Goal: Obtain resource: Obtain resource

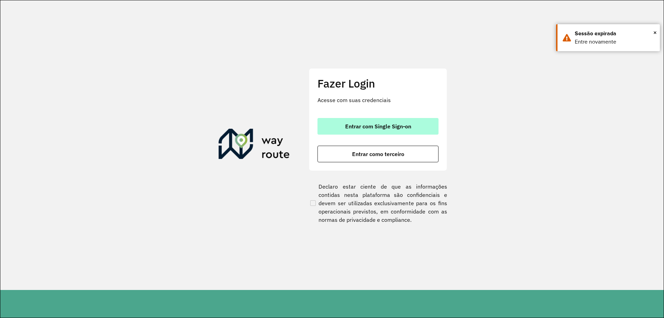
click at [347, 127] on span "Entrar com Single Sign-on" at bounding box center [378, 126] width 66 height 6
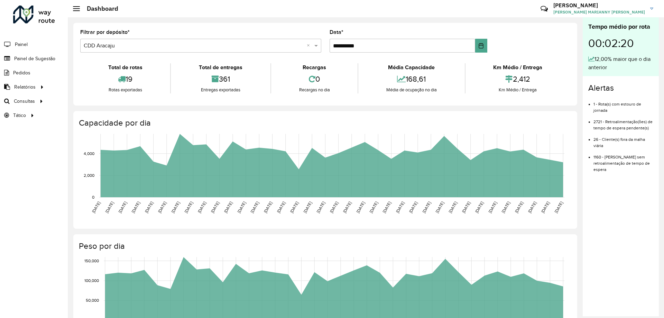
click at [37, 266] on div "Roteirizador AmbevTech Painel Painel de Sugestão Pedidos Relatórios Clientes Cl…" at bounding box center [34, 159] width 68 height 318
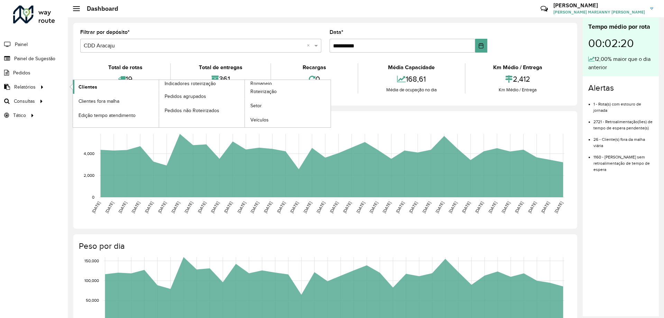
click at [80, 88] on span "Clientes" at bounding box center [87, 86] width 19 height 7
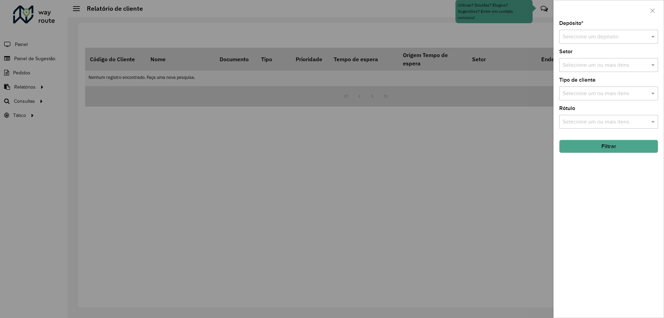
click at [588, 42] on div "Selecione um depósito" at bounding box center [608, 37] width 99 height 14
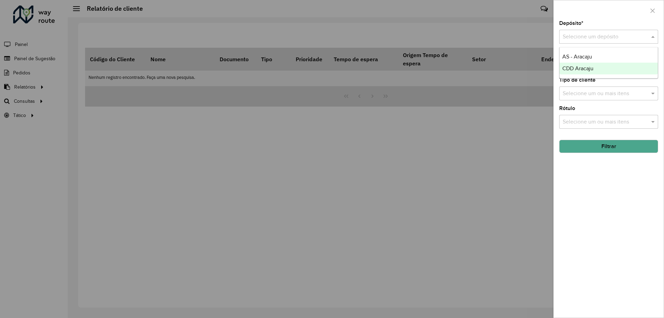
click at [577, 68] on span "CDD Aracaju" at bounding box center [577, 68] width 31 height 6
click at [593, 94] on input "text" at bounding box center [605, 94] width 89 height 8
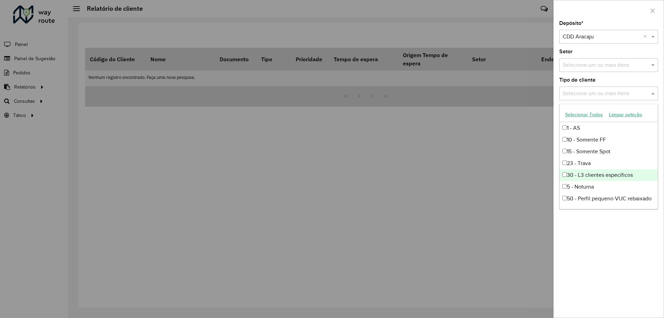
click at [451, 185] on div at bounding box center [332, 159] width 664 height 318
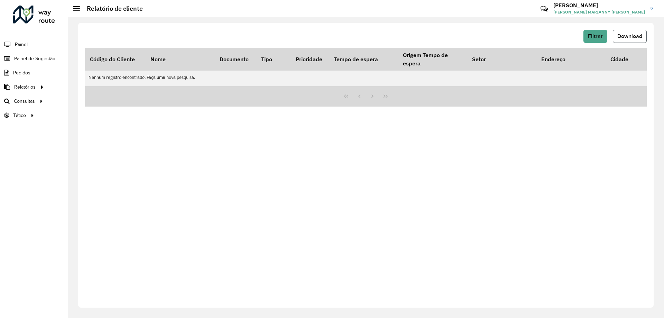
click at [627, 38] on span "Download" at bounding box center [629, 36] width 25 height 6
click at [86, 83] on td "Nenhum registro encontrado. Faça uma nova pesquisa." at bounding box center [417, 77] width 664 height 13
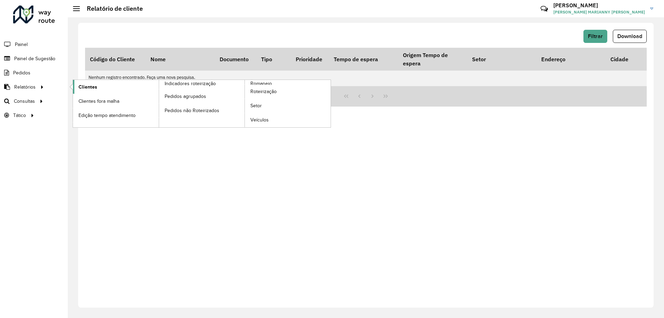
click at [81, 87] on span "Clientes" at bounding box center [87, 86] width 19 height 7
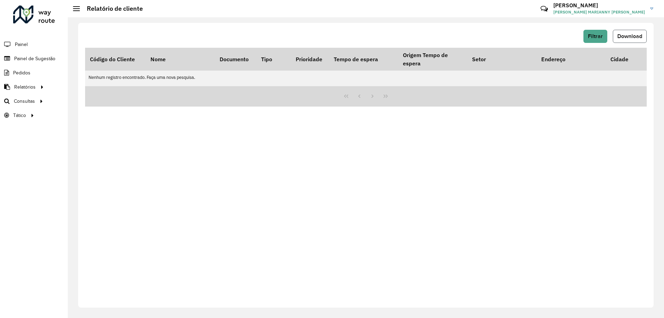
click at [625, 39] on button "Download" at bounding box center [630, 36] width 34 height 13
click at [595, 36] on span "Filtrar" at bounding box center [595, 36] width 15 height 6
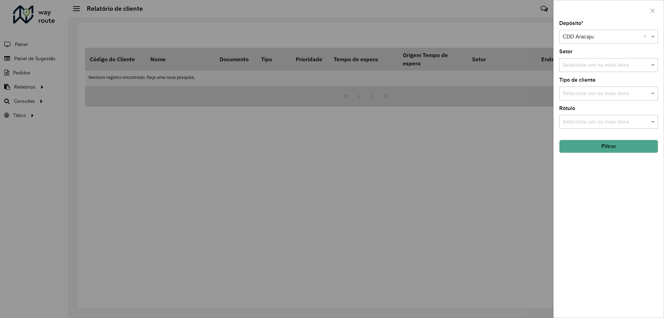
click at [596, 91] on input "text" at bounding box center [605, 94] width 89 height 8
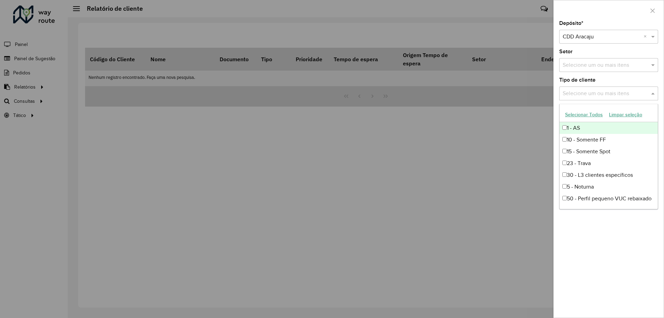
click at [481, 148] on div at bounding box center [332, 159] width 664 height 318
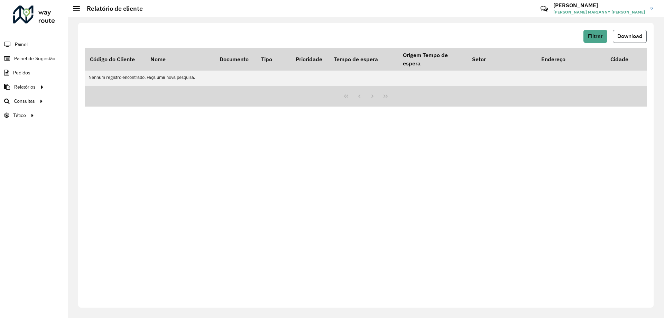
click at [617, 39] on button "Download" at bounding box center [630, 36] width 34 height 13
click at [602, 39] on button "Filtrar" at bounding box center [595, 36] width 24 height 13
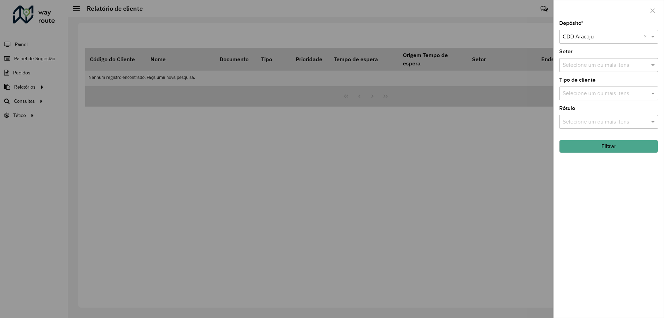
click at [603, 148] on button "Filtrar" at bounding box center [608, 146] width 99 height 13
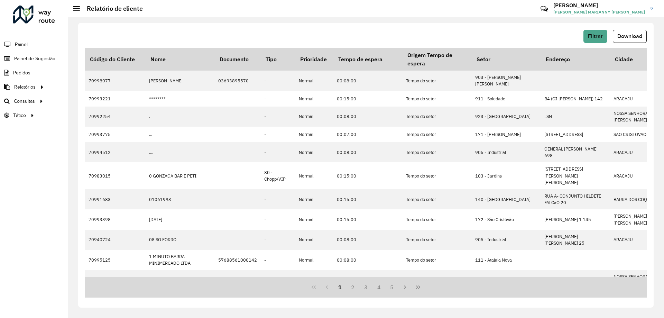
click at [631, 34] on span "Download" at bounding box center [629, 36] width 25 height 6
